Goal: Information Seeking & Learning: Learn about a topic

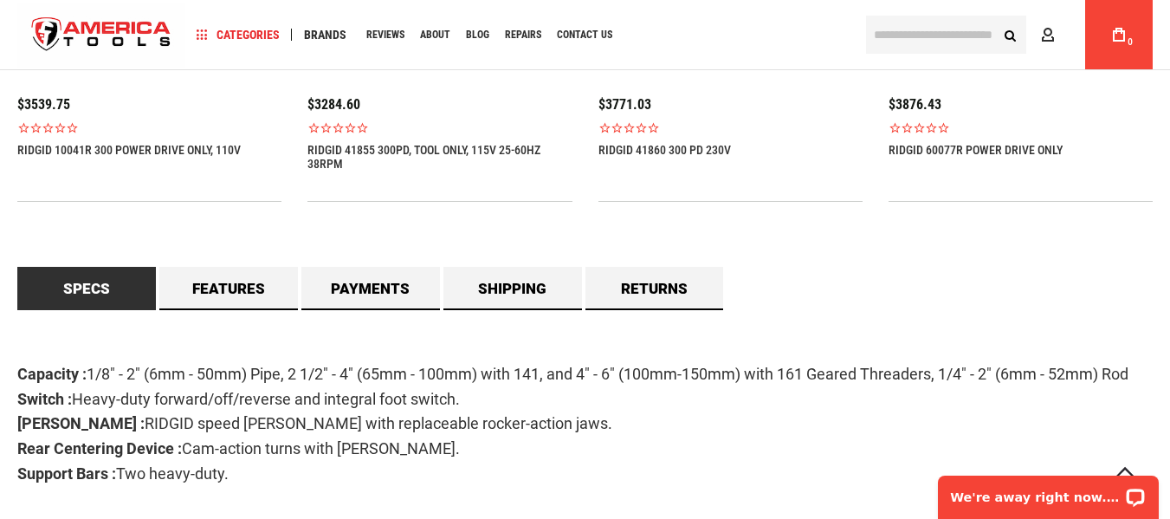
scroll to position [1472, 0]
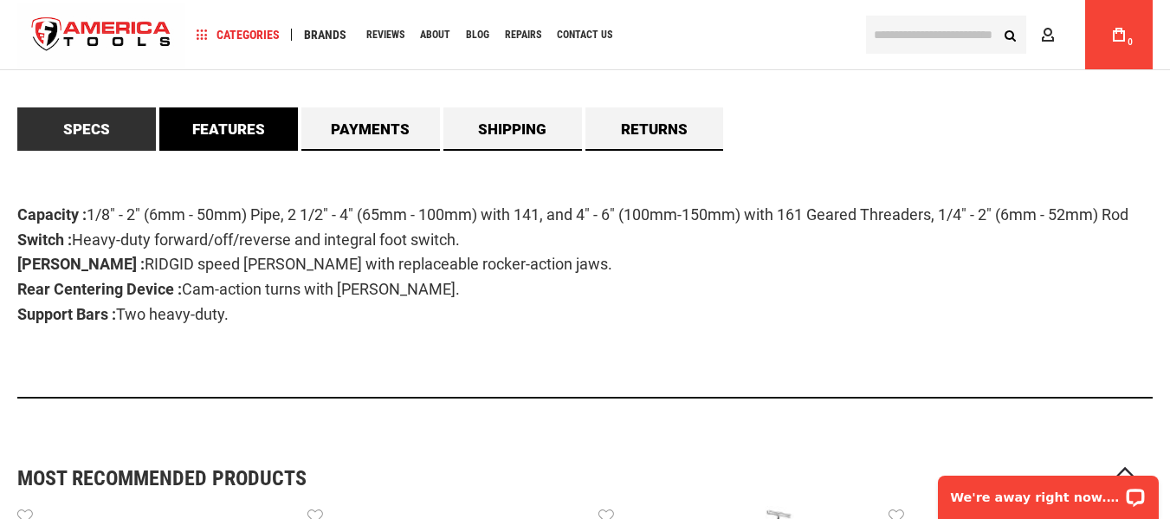
click at [255, 135] on link "Features" at bounding box center [228, 128] width 139 height 43
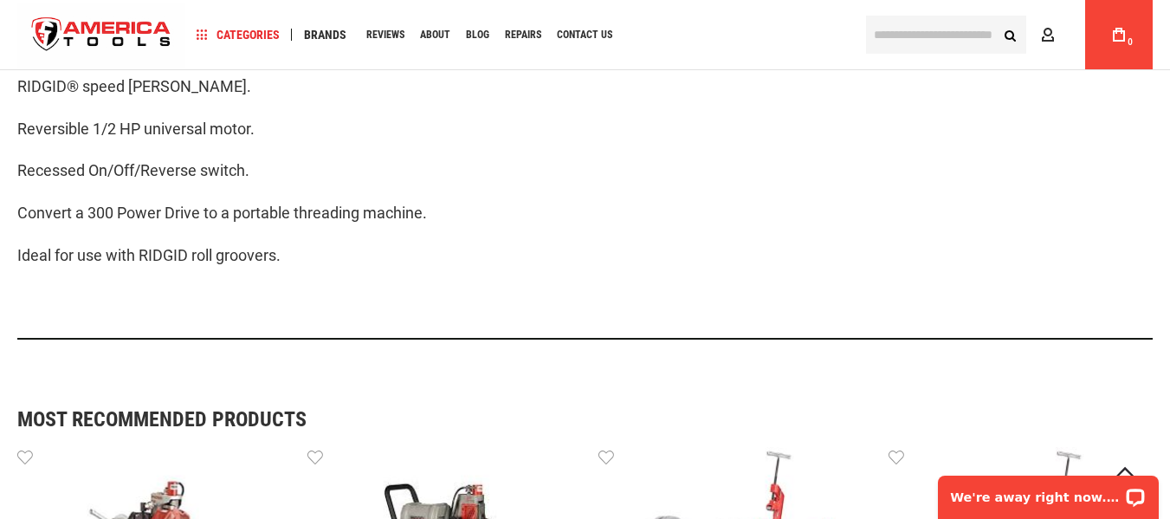
scroll to position [1386, 0]
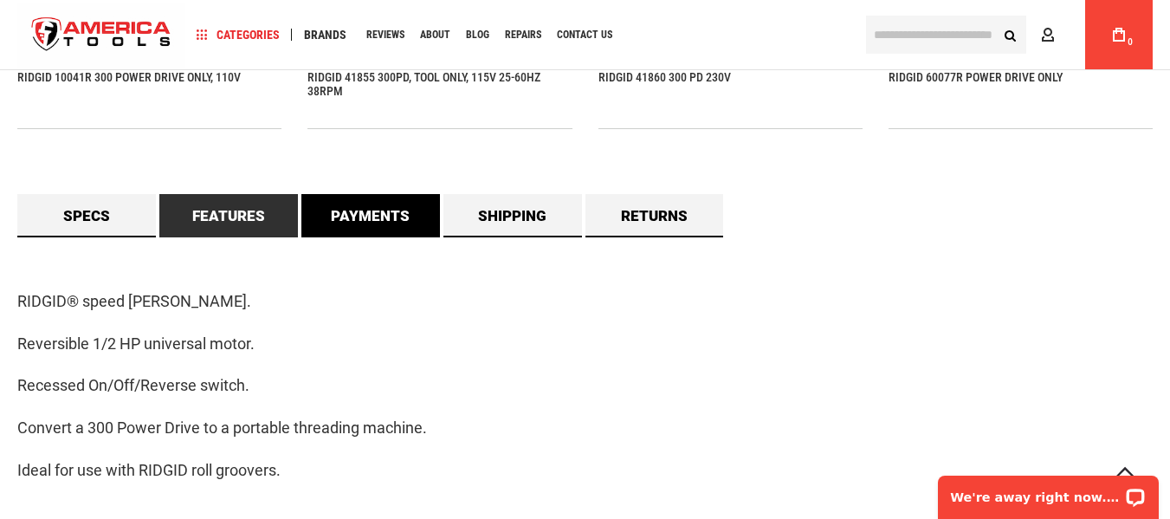
click at [390, 223] on link "Payments" at bounding box center [370, 215] width 139 height 43
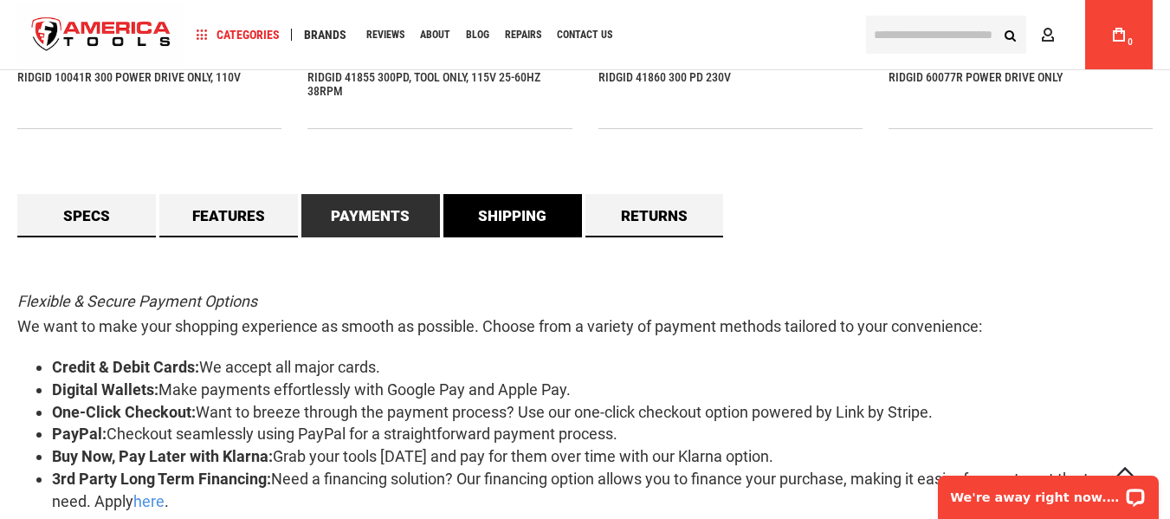
click at [494, 208] on link "Shipping" at bounding box center [512, 215] width 139 height 43
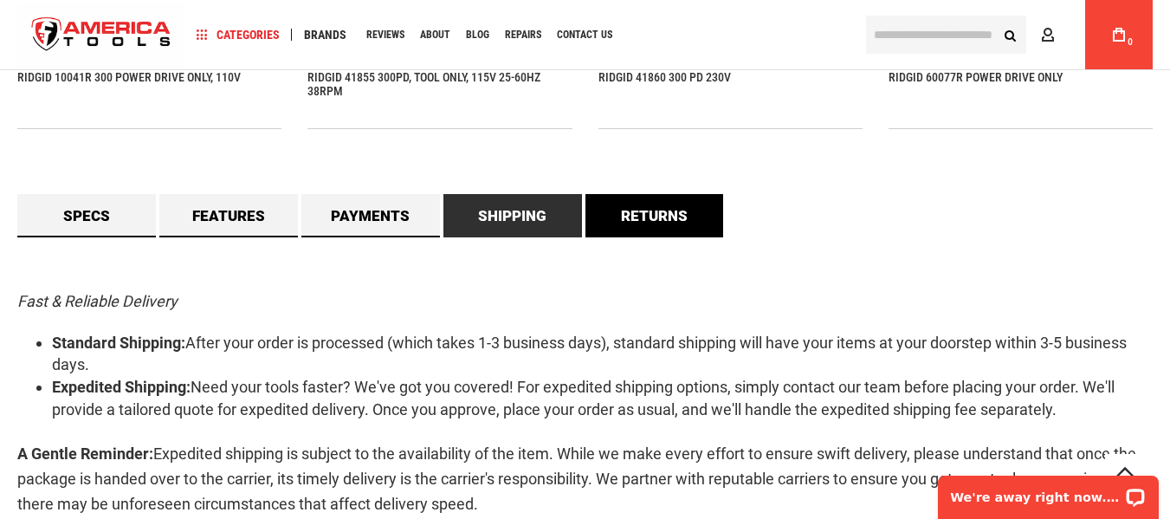
click at [642, 203] on link "Returns" at bounding box center [654, 215] width 139 height 43
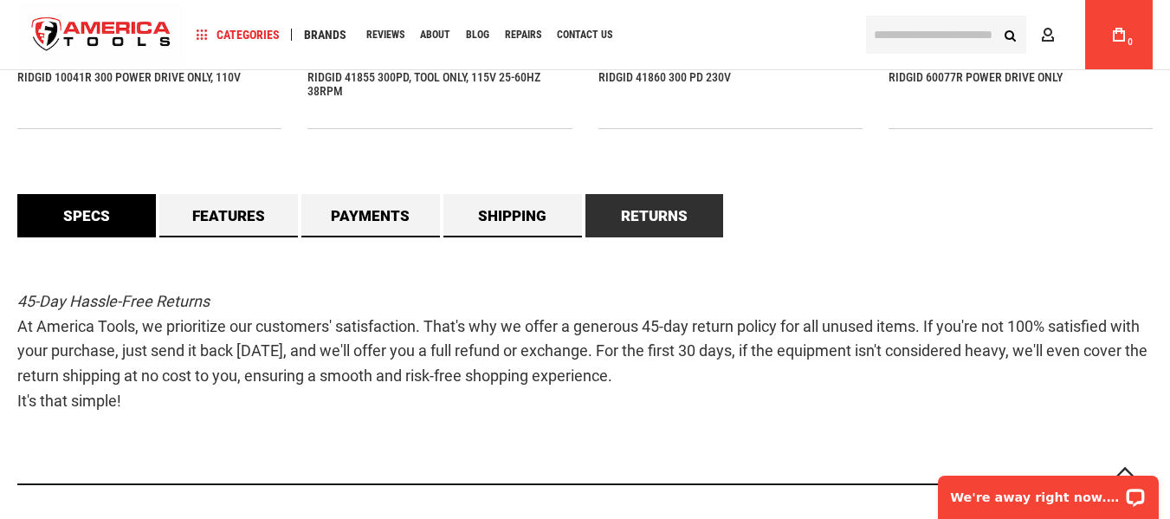
click at [102, 219] on link "Specs" at bounding box center [86, 215] width 139 height 43
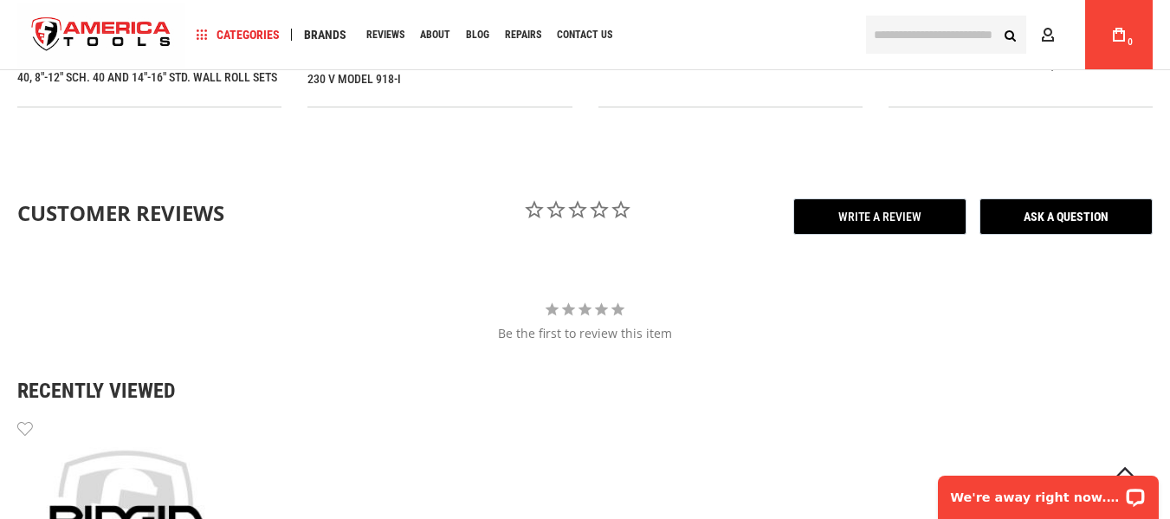
scroll to position [2252, 0]
